Goal: Connect with others: Connect with other users

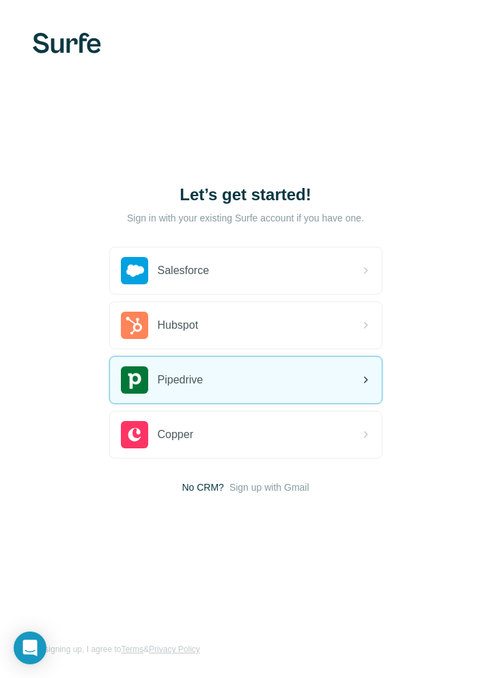
click at [210, 387] on div "Pipedrive" at bounding box center [246, 380] width 272 height 46
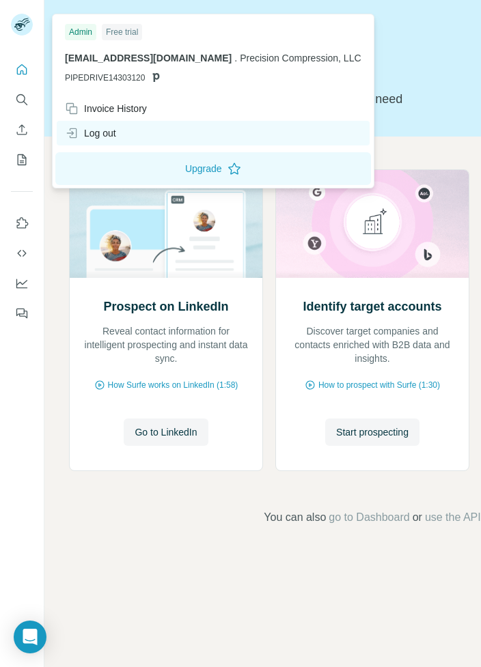
click at [113, 128] on div "Log out" at bounding box center [90, 133] width 51 height 14
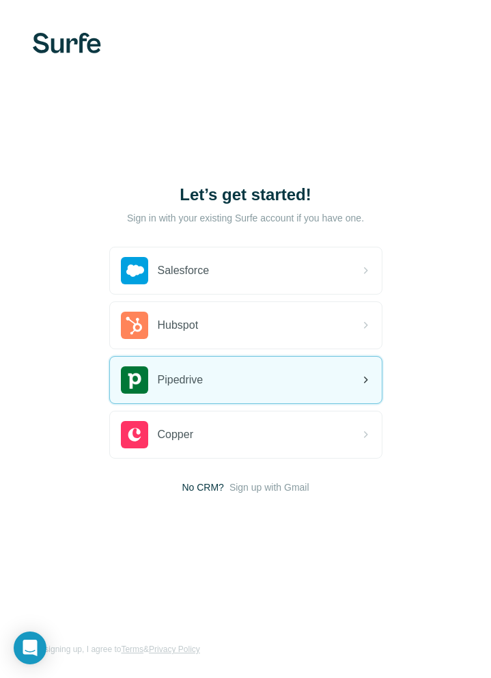
click at [193, 391] on div "Pipedrive" at bounding box center [162, 379] width 83 height 27
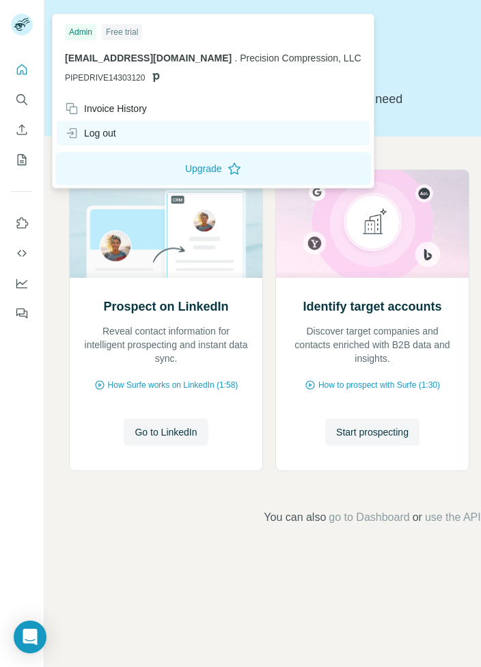
click at [100, 128] on div "Log out" at bounding box center [90, 133] width 51 height 14
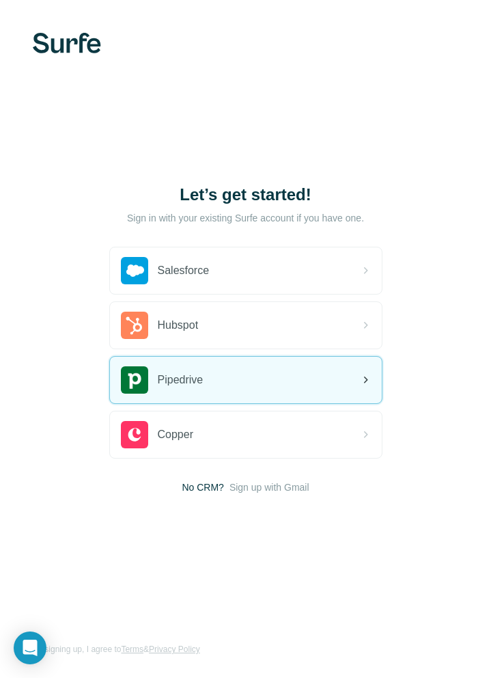
click at [264, 370] on div "Pipedrive" at bounding box center [246, 380] width 272 height 46
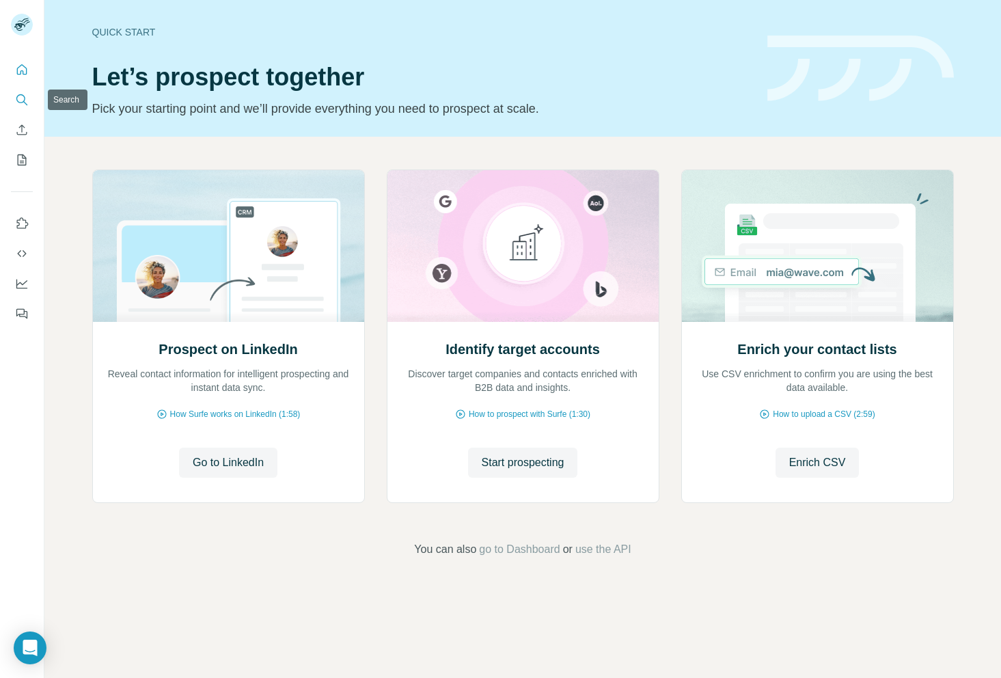
click at [25, 103] on icon "Search" at bounding box center [22, 100] width 14 height 14
click at [25, 99] on icon "Search" at bounding box center [20, 98] width 9 height 9
click at [19, 105] on icon "Search" at bounding box center [22, 100] width 14 height 14
click at [21, 102] on icon "Search" at bounding box center [22, 100] width 14 height 14
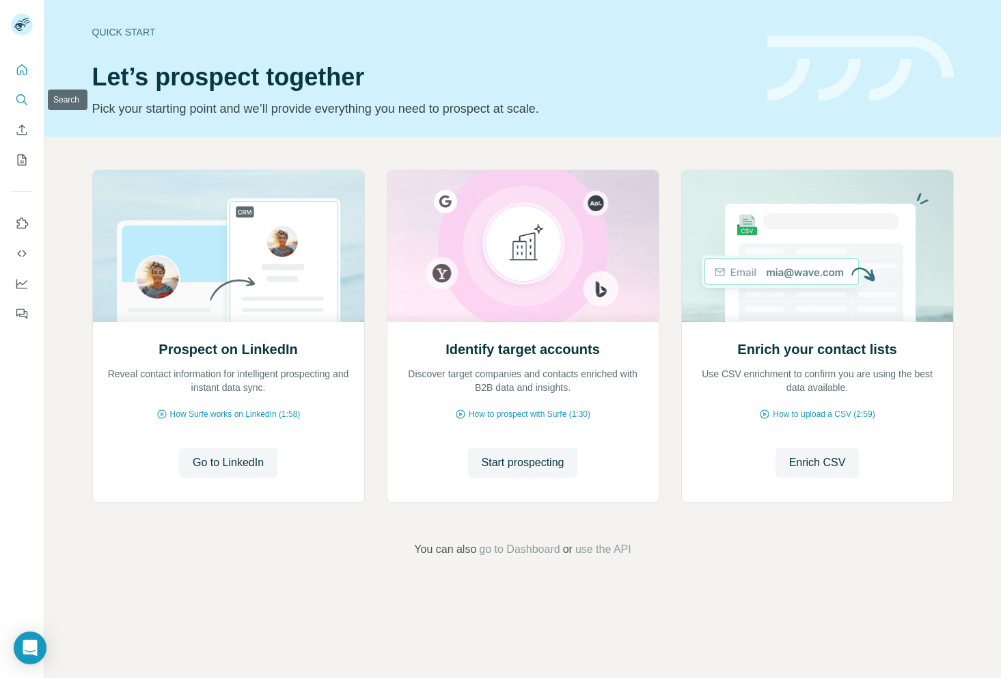
click at [21, 101] on icon "Search" at bounding box center [22, 100] width 14 height 14
click at [15, 106] on icon "Search" at bounding box center [22, 100] width 14 height 14
click at [20, 101] on icon "Search" at bounding box center [22, 100] width 14 height 14
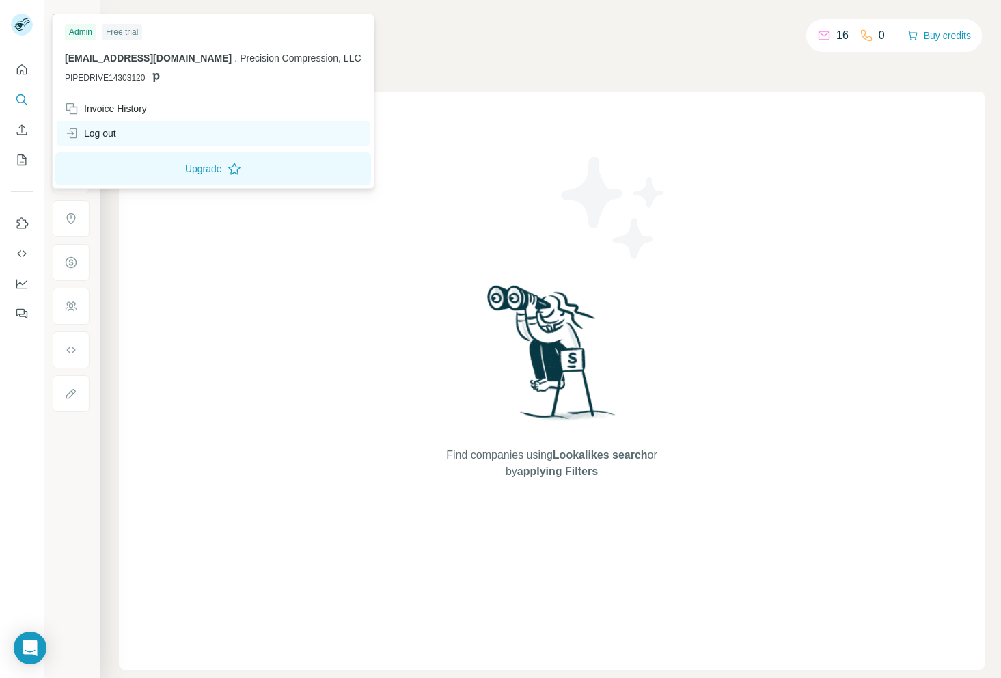
click at [99, 128] on div "Log out" at bounding box center [90, 133] width 51 height 14
click at [177, 133] on div "Log out" at bounding box center [213, 133] width 313 height 25
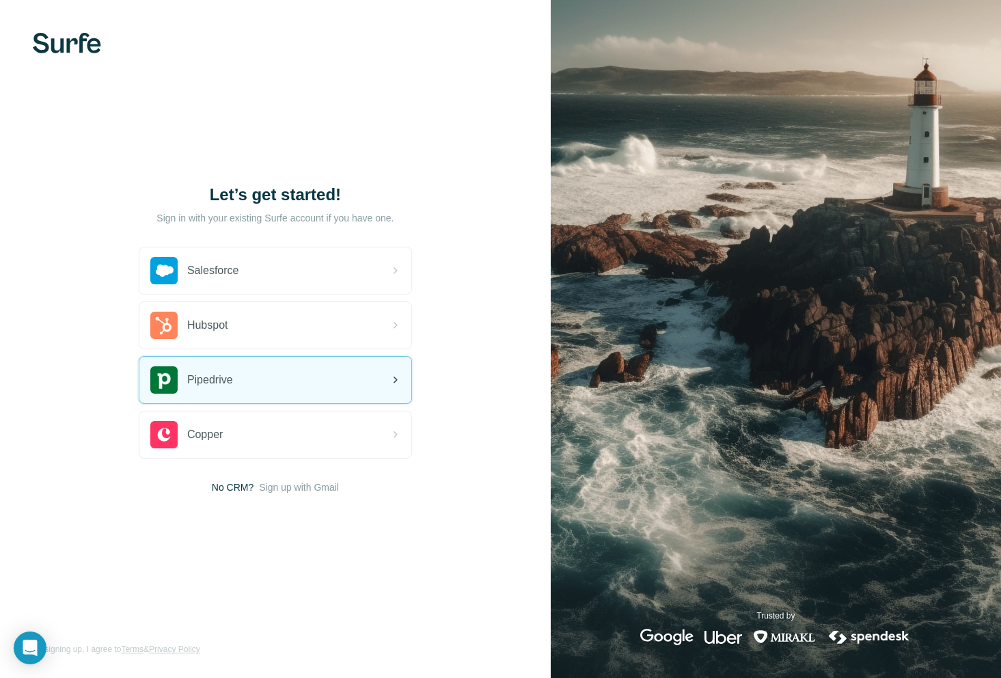
click at [288, 386] on div "Pipedrive" at bounding box center [275, 380] width 272 height 46
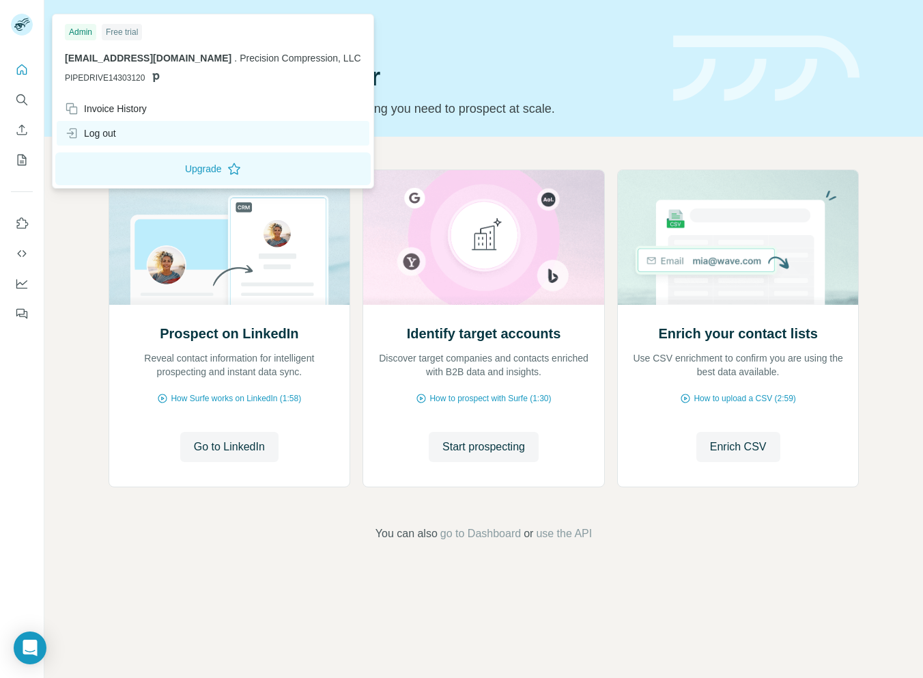
click at [98, 128] on div "Log out" at bounding box center [90, 133] width 51 height 14
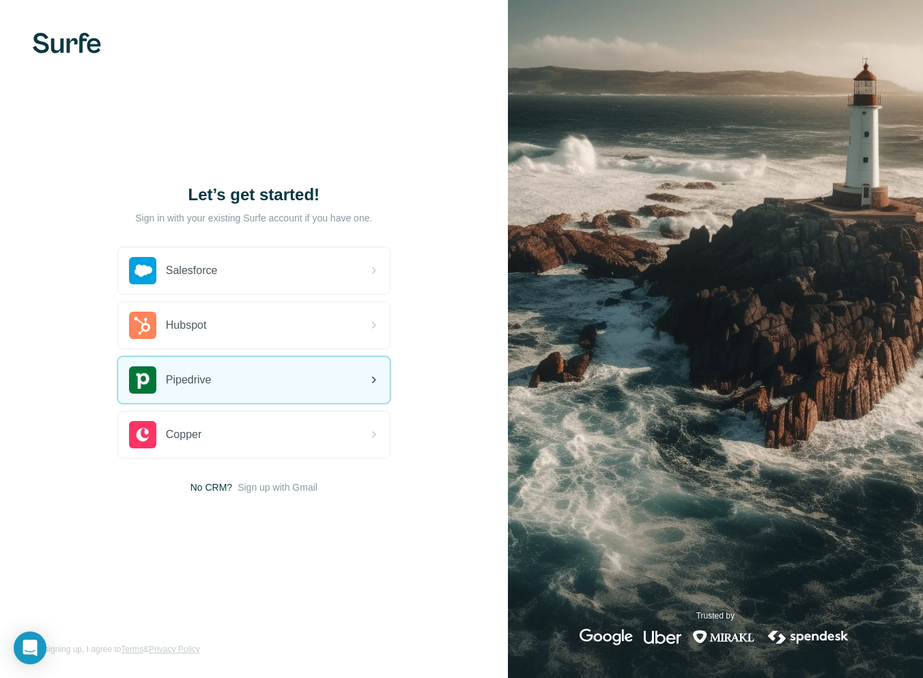
click at [242, 389] on div "Pipedrive" at bounding box center [254, 380] width 272 height 46
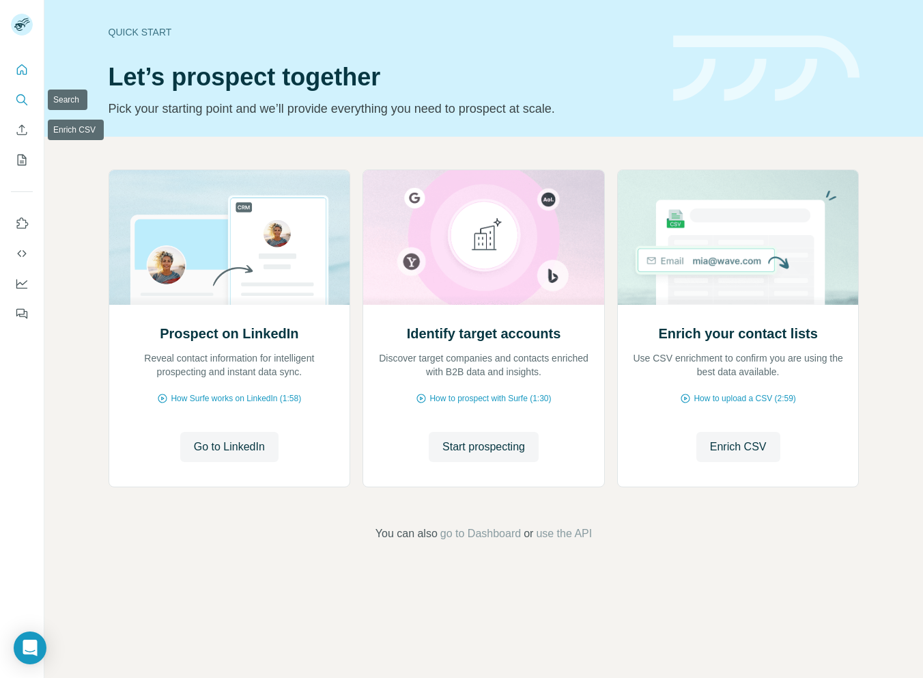
click at [27, 101] on icon "Search" at bounding box center [22, 100] width 14 height 14
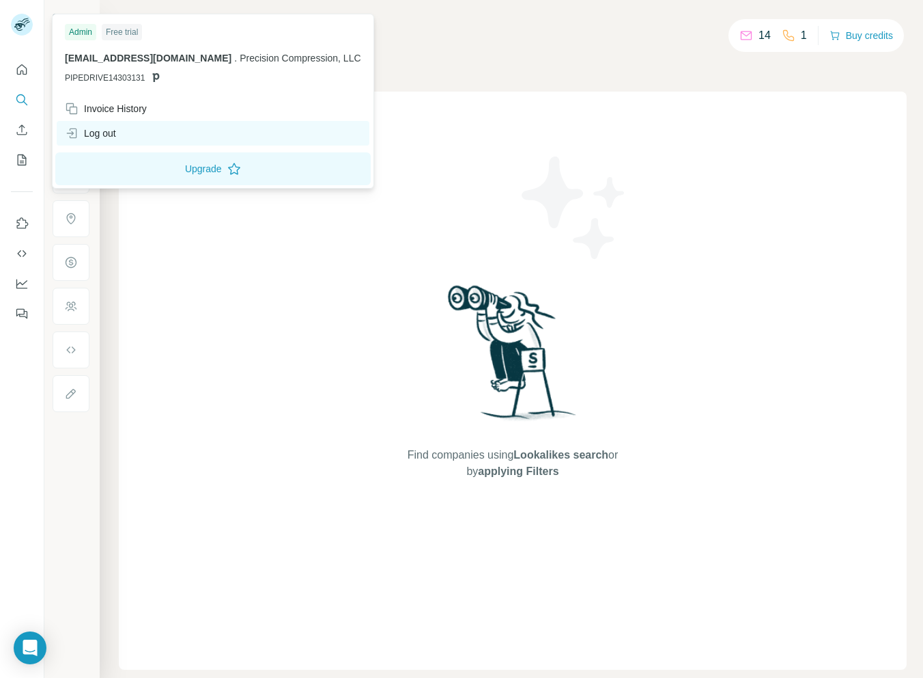
click at [137, 130] on div "Log out" at bounding box center [213, 133] width 313 height 25
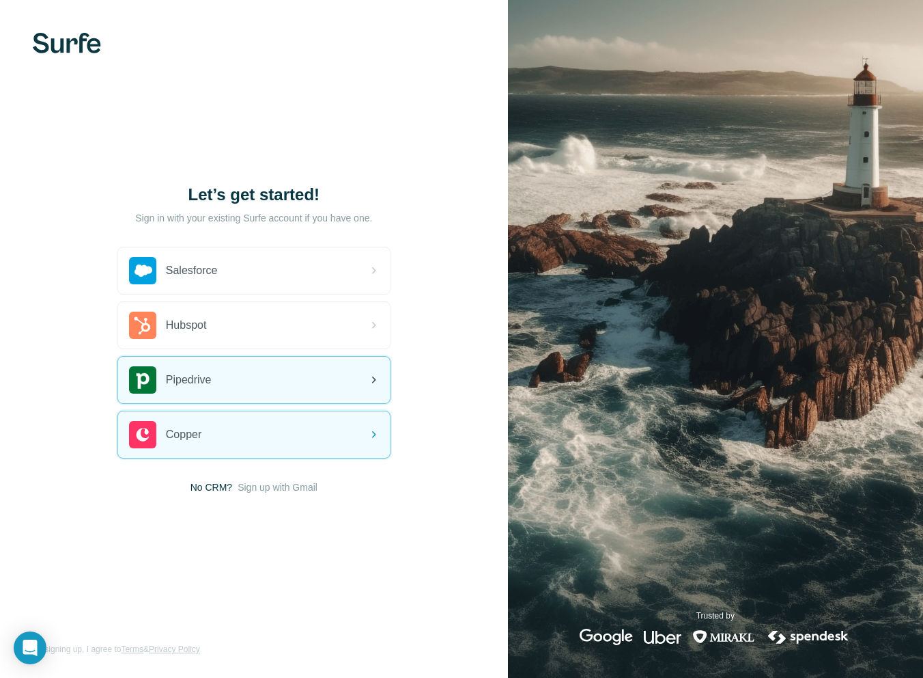
click at [260, 392] on div "Pipedrive" at bounding box center [254, 380] width 272 height 46
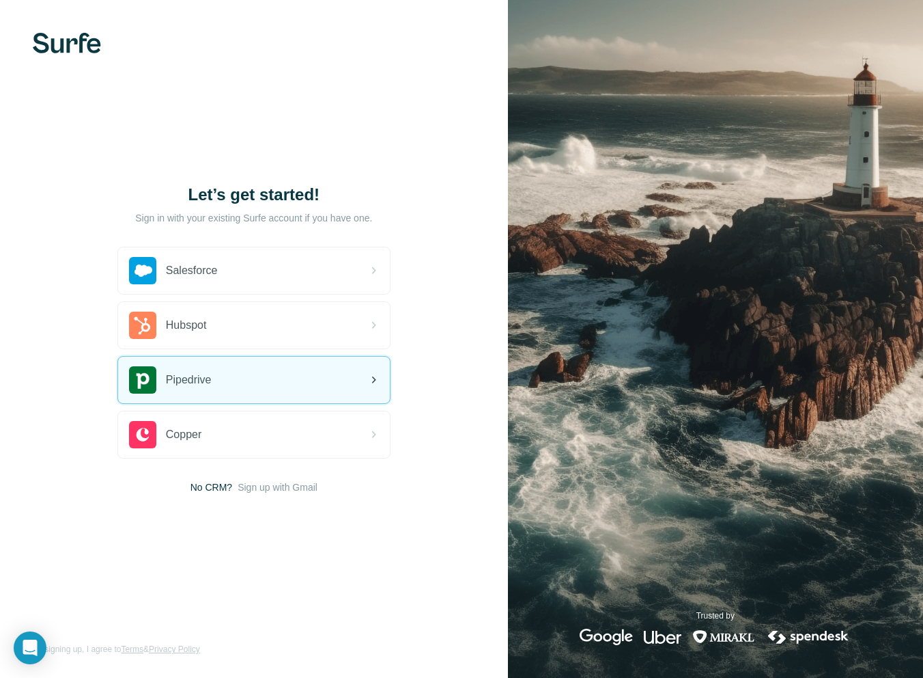
click at [342, 383] on div "Pipedrive" at bounding box center [254, 380] width 272 height 46
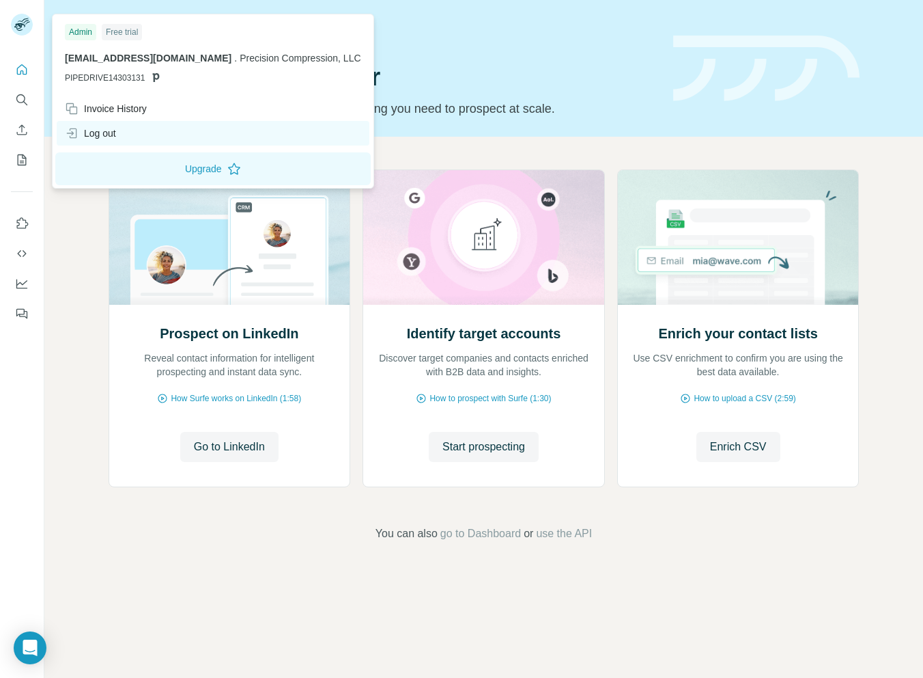
click at [100, 127] on div "Log out" at bounding box center [90, 133] width 51 height 14
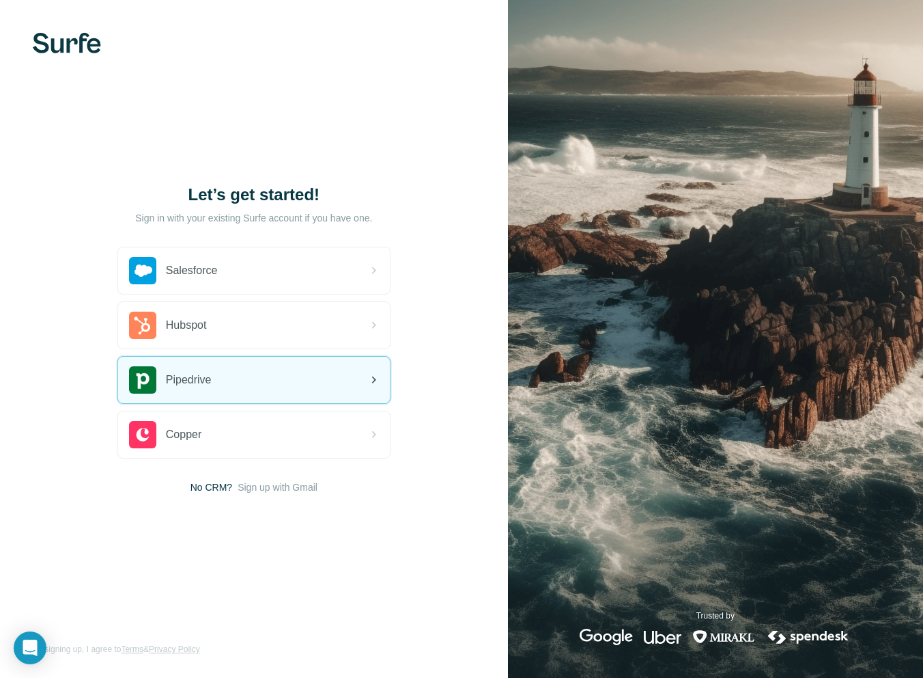
click at [220, 380] on div "Pipedrive" at bounding box center [254, 380] width 272 height 46
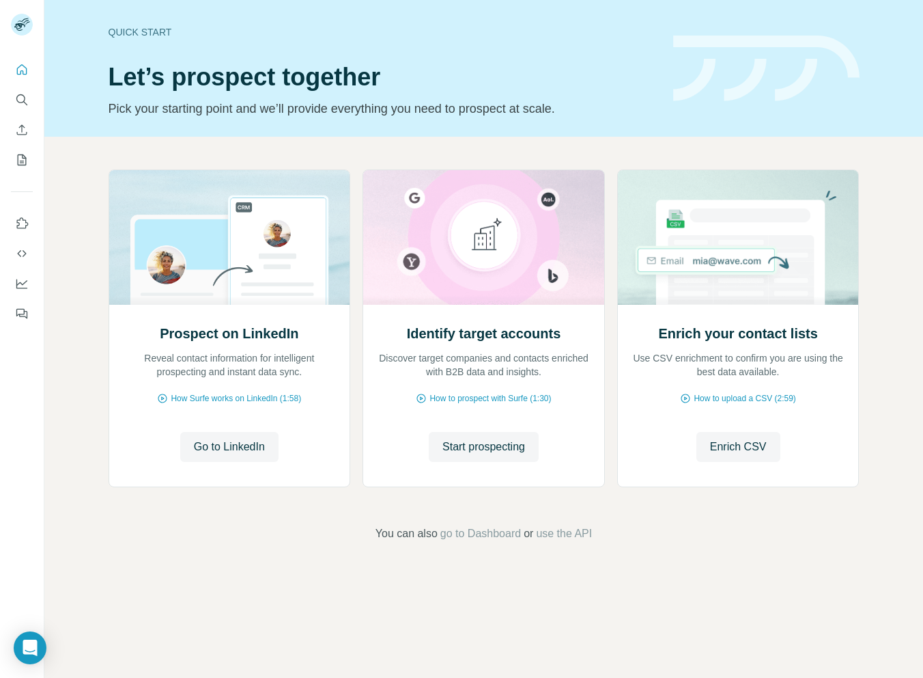
click at [30, 29] on rect at bounding box center [22, 25] width 22 height 22
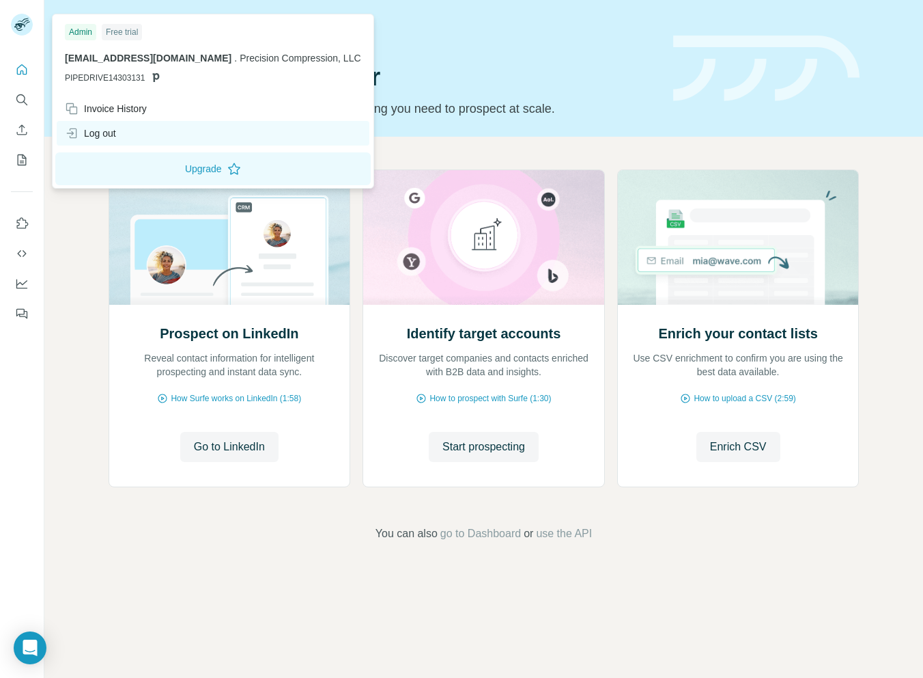
click at [106, 135] on div "Log out" at bounding box center [90, 133] width 51 height 14
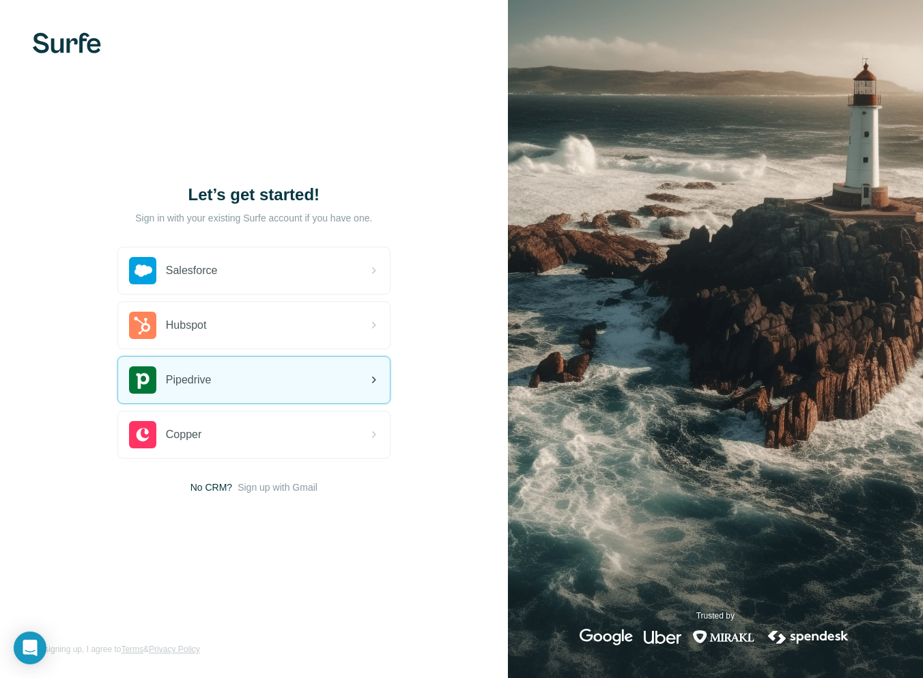
click at [289, 374] on div "Pipedrive" at bounding box center [254, 380] width 272 height 46
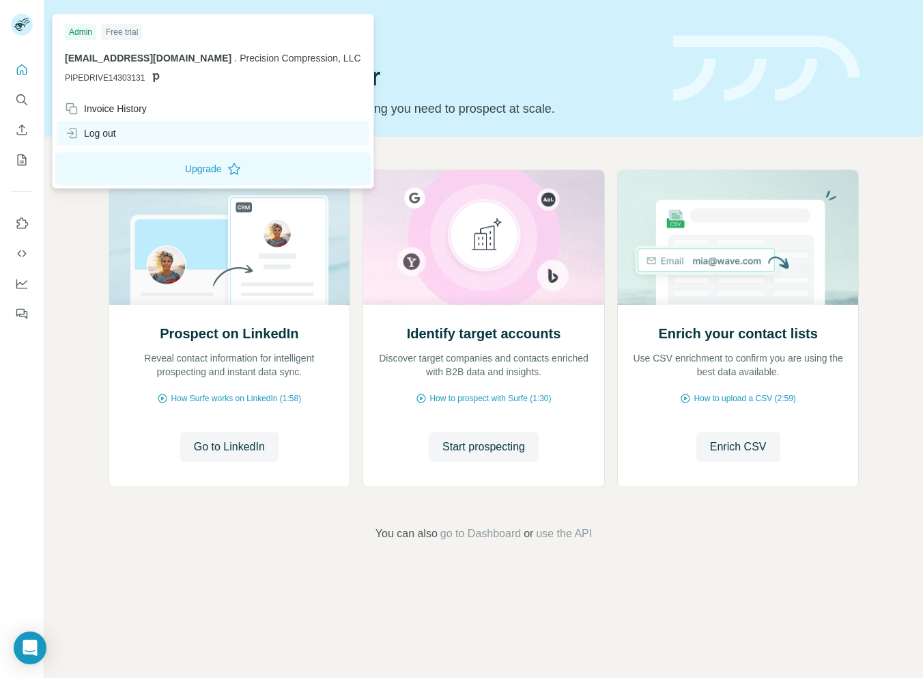
click at [100, 133] on div "Log out" at bounding box center [90, 133] width 51 height 14
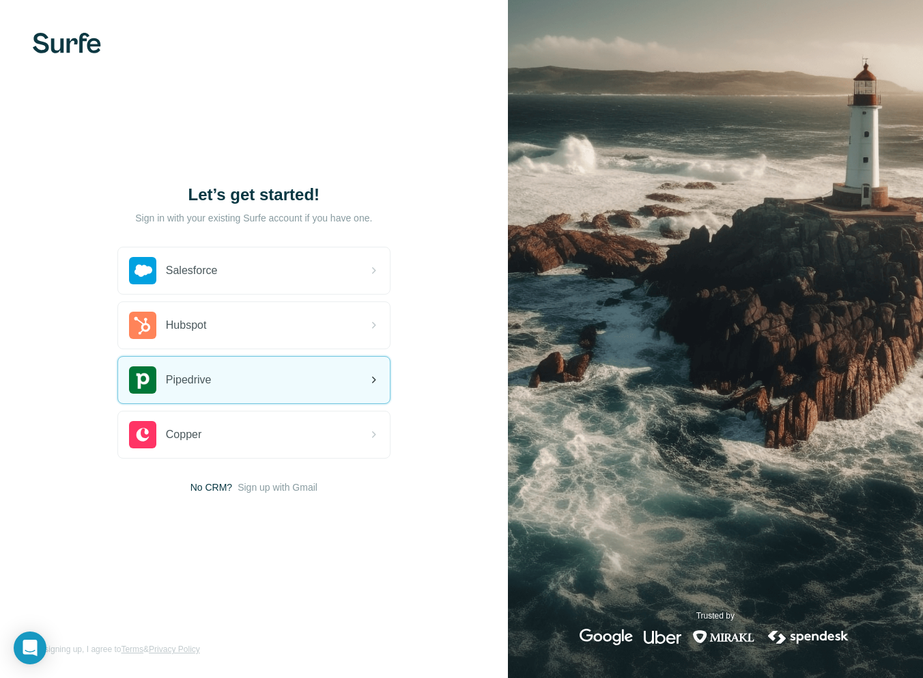
click at [229, 376] on div "Pipedrive" at bounding box center [254, 380] width 272 height 46
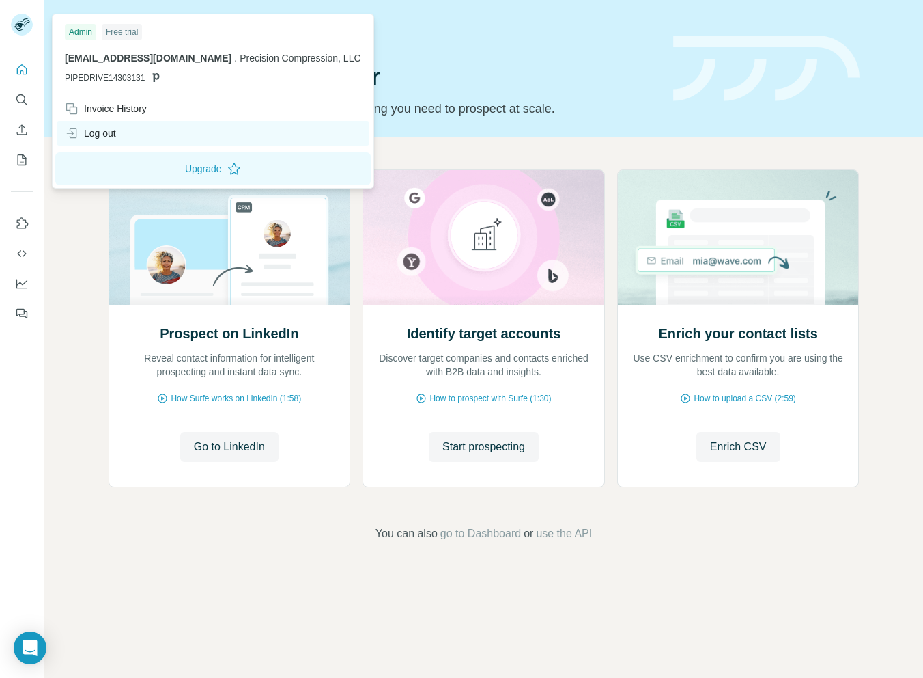
click at [128, 128] on div "Log out" at bounding box center [213, 133] width 313 height 25
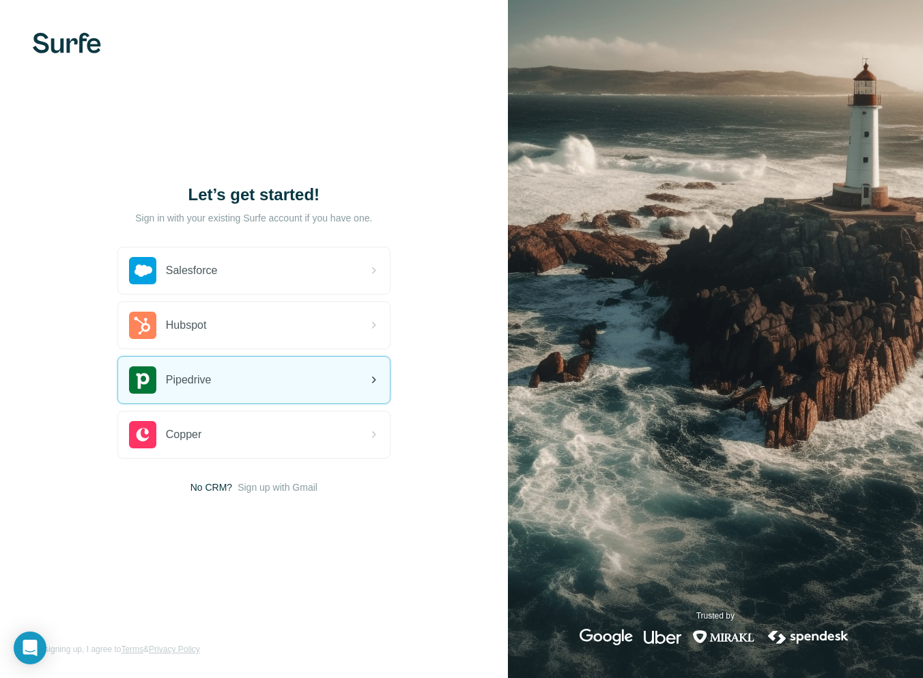
click at [221, 366] on div "Pipedrive" at bounding box center [254, 380] width 272 height 46
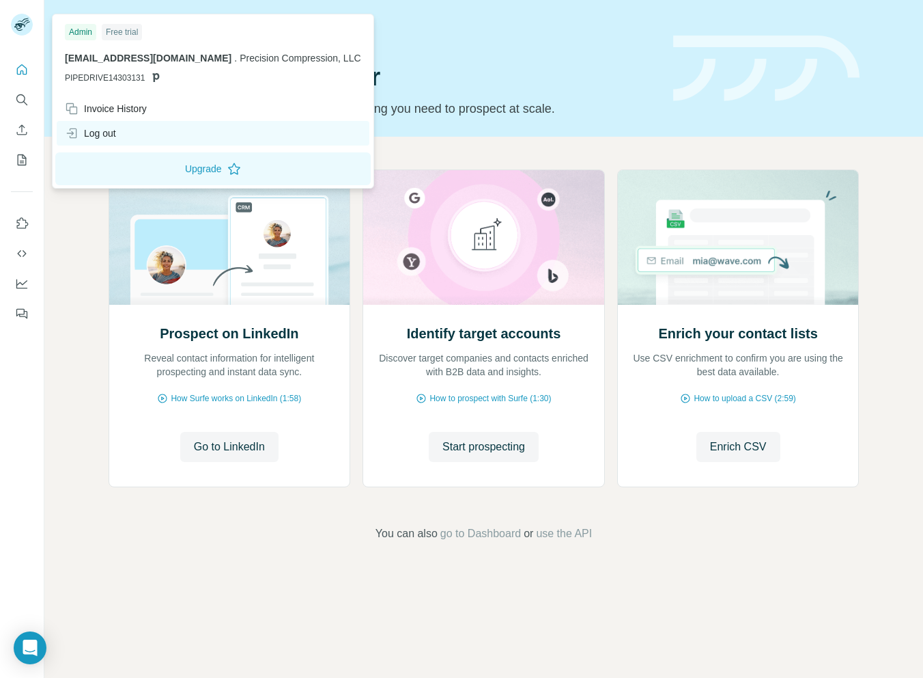
click at [88, 135] on div "Log out" at bounding box center [90, 133] width 51 height 14
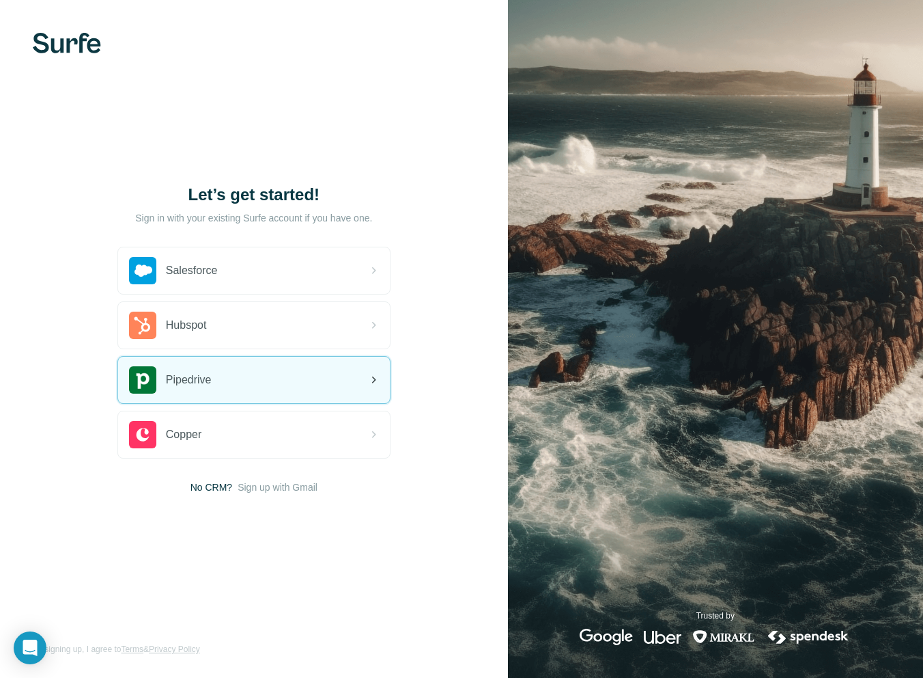
click at [231, 380] on div "Pipedrive" at bounding box center [254, 380] width 272 height 46
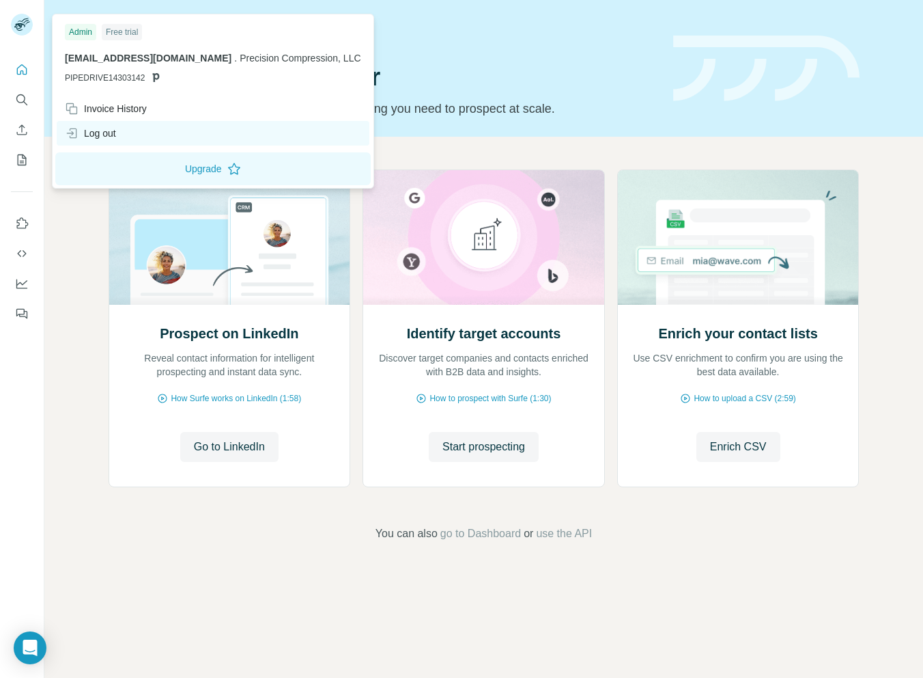
click at [113, 126] on div "Log out" at bounding box center [213, 133] width 313 height 25
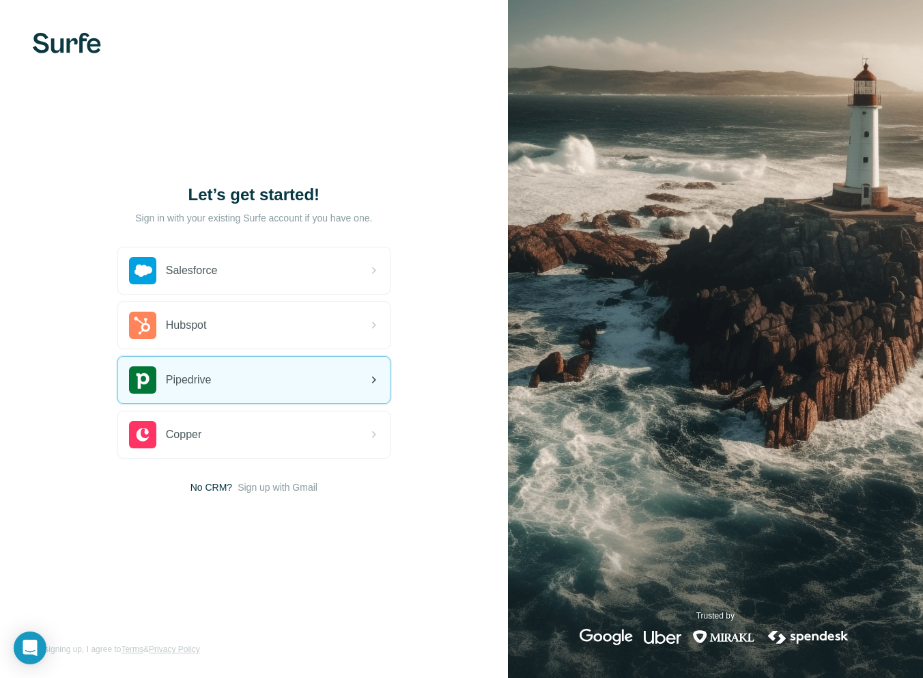
click at [207, 383] on span "Pipedrive" at bounding box center [189, 380] width 46 height 16
